Goal: Check status: Check status

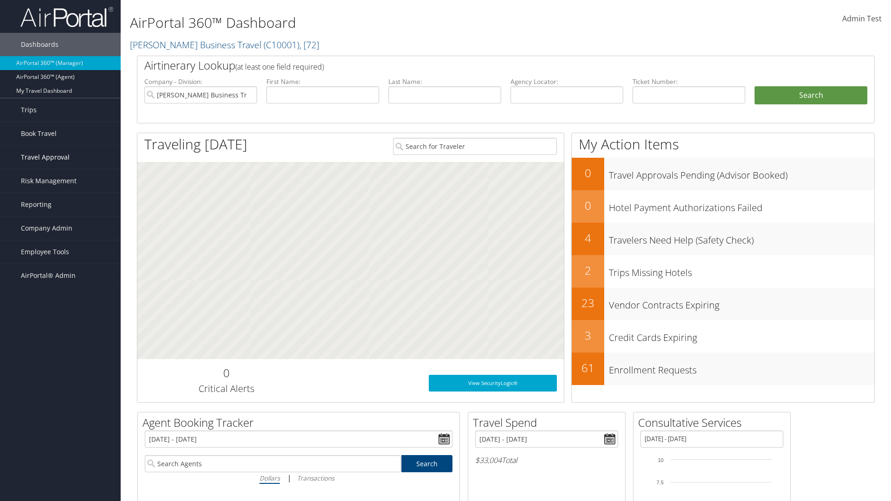
click at [60, 157] on span "Travel Approval" at bounding box center [45, 157] width 49 height 23
click at [60, 190] on link "Approved Trips" at bounding box center [60, 190] width 121 height 14
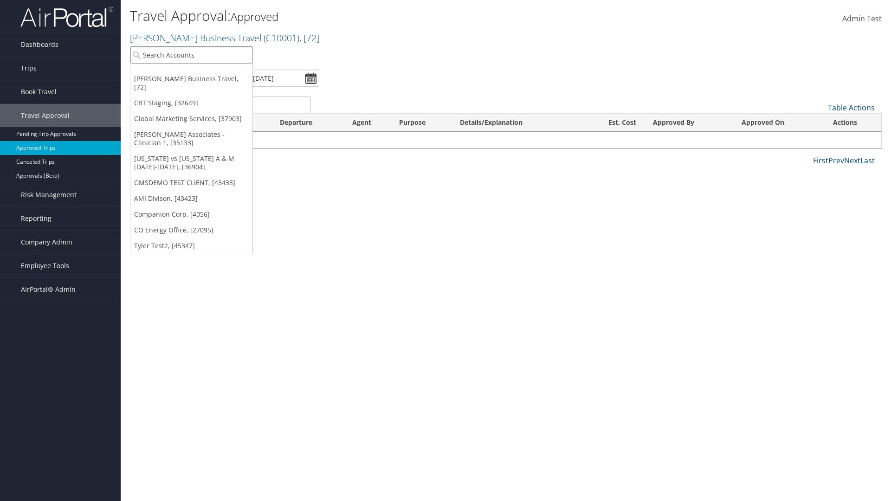
click at [191, 55] on input "search" at bounding box center [191, 54] width 122 height 17
type input "[PERSON_NAME] Business Travel"
click at [204, 80] on div "Account" at bounding box center [204, 80] width 158 height 8
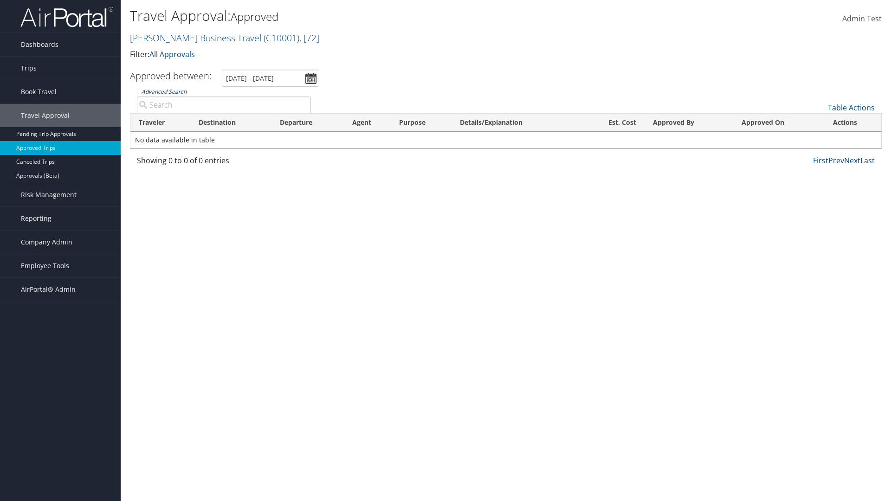
click at [164, 91] on link "Advanced Search" at bounding box center [163, 92] width 45 height 8
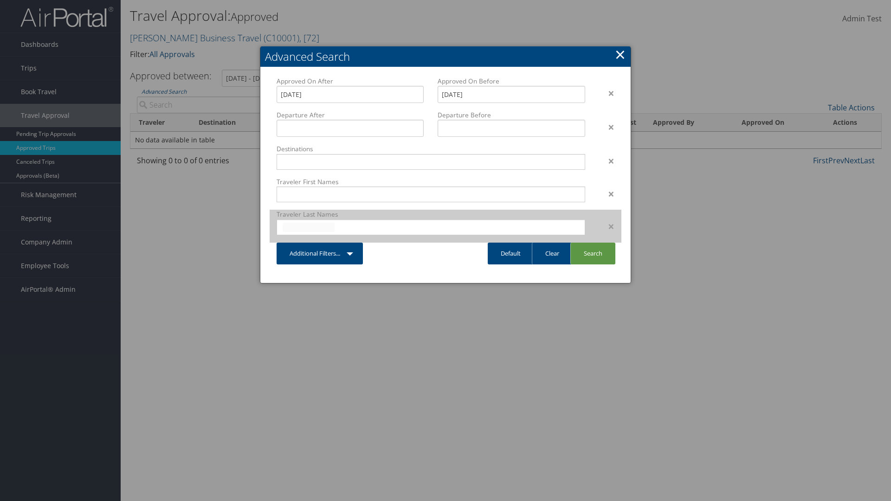
click at [309, 227] on input "text" at bounding box center [309, 227] width 52 height 9
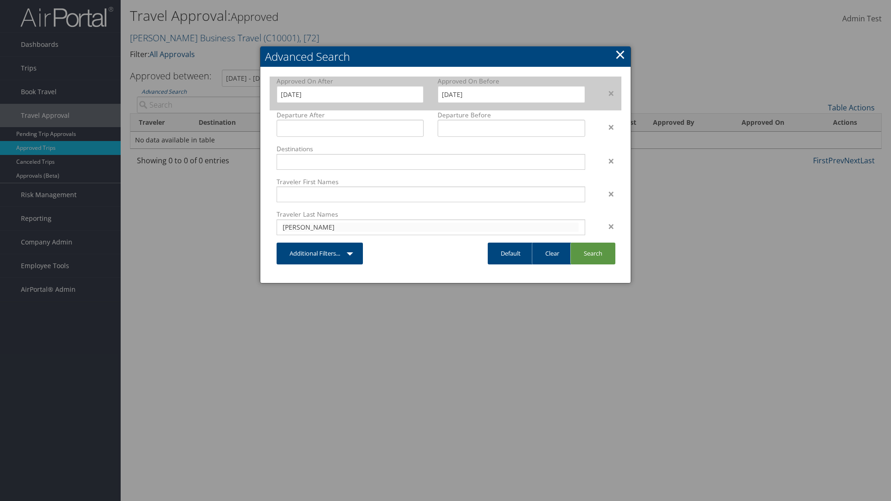
type input "[PERSON_NAME]"
click at [350, 94] on input "[DATE]" at bounding box center [349, 94] width 147 height 17
type input "[PERSON_NAME]"
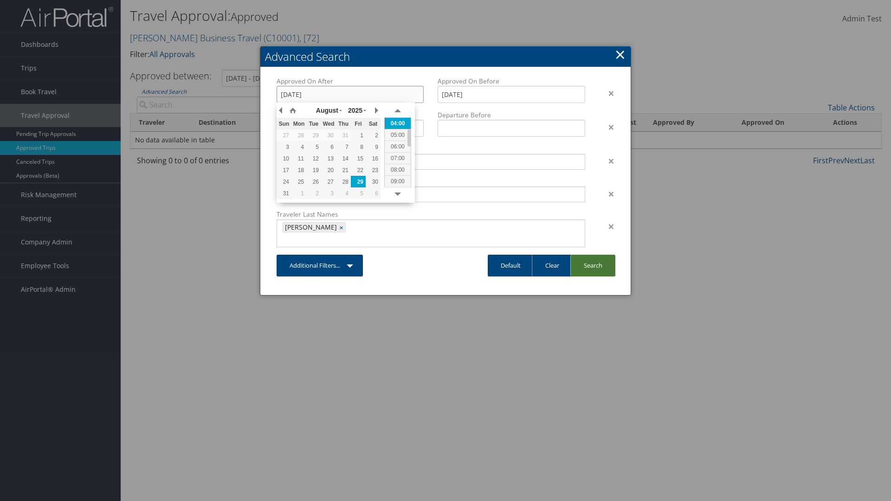
type input "[DATE]"
click at [592, 255] on link "Search" at bounding box center [592, 266] width 45 height 22
